Goal: Transaction & Acquisition: Obtain resource

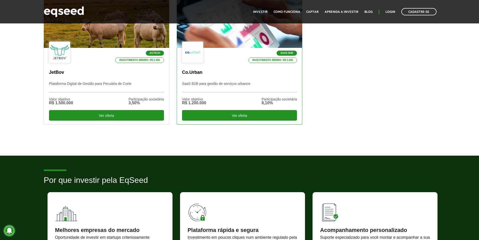
scroll to position [126, 0]
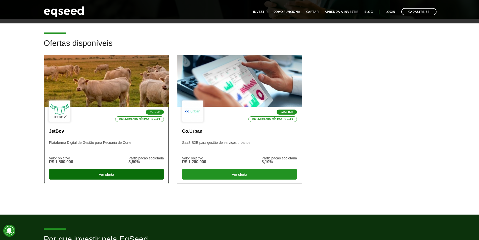
click at [117, 173] on div "Ver oferta" at bounding box center [106, 174] width 115 height 11
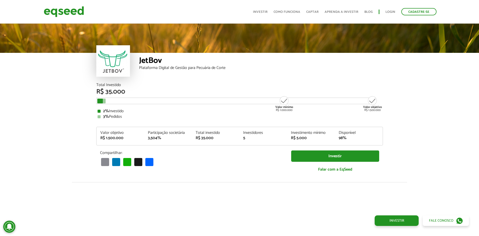
scroll to position [621, 0]
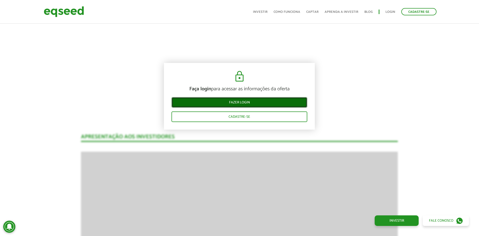
click at [242, 101] on link "Fazer login" at bounding box center [239, 102] width 136 height 11
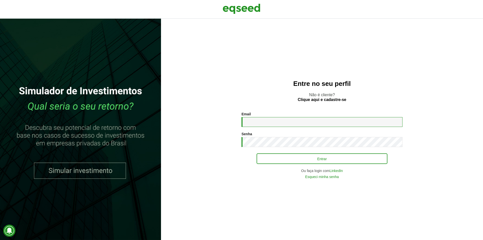
type input "**********"
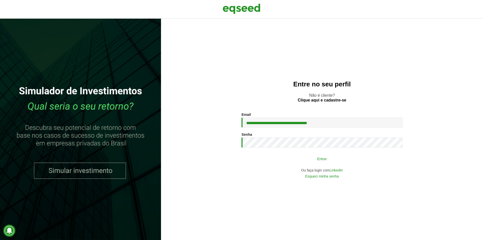
click at [282, 156] on button "Entrar" at bounding box center [321, 159] width 131 height 10
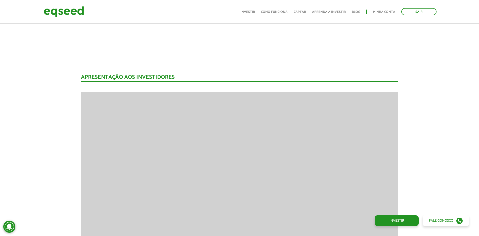
scroll to position [805, 0]
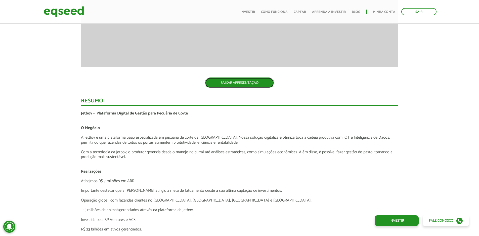
click at [229, 83] on link "BAIXAR APRESENTAÇÃO" at bounding box center [239, 82] width 69 height 11
